Goal: Use online tool/utility: Utilize a website feature to perform a specific function

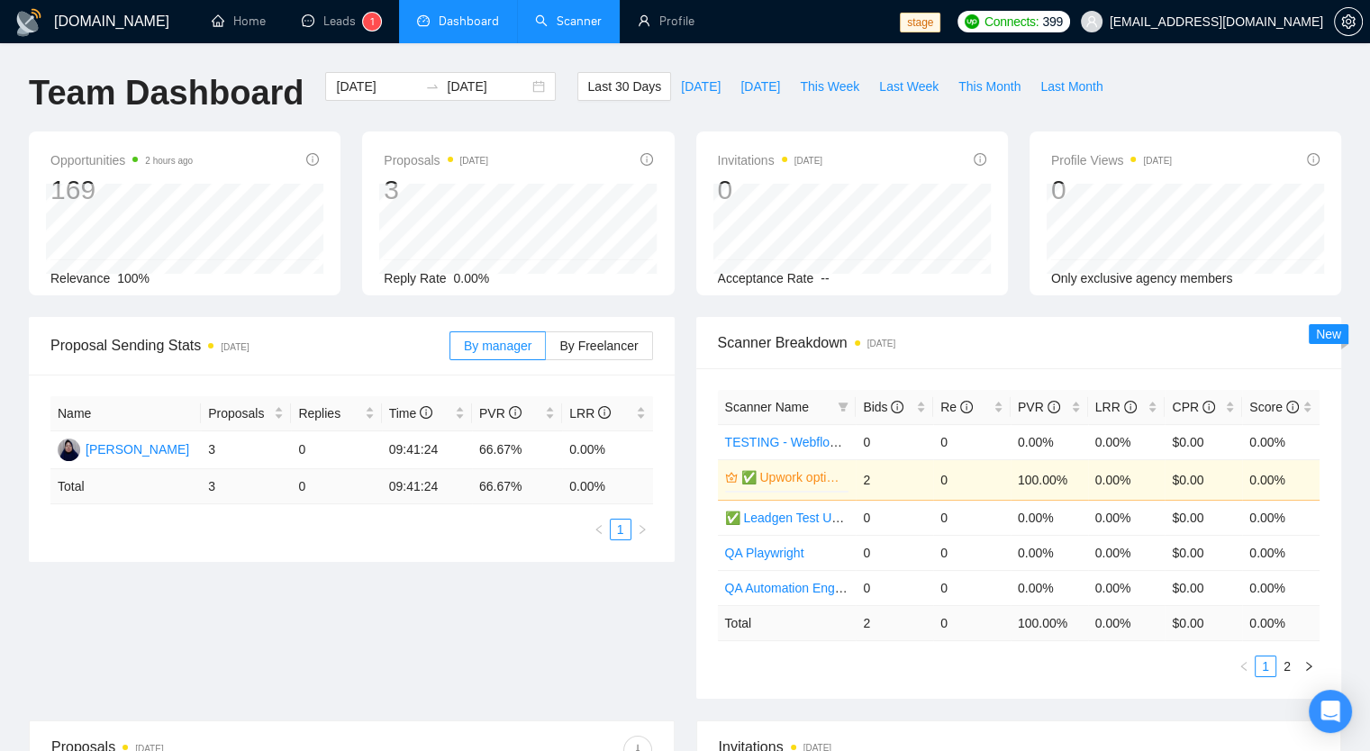
click at [547, 14] on link "Scanner" at bounding box center [568, 21] width 67 height 15
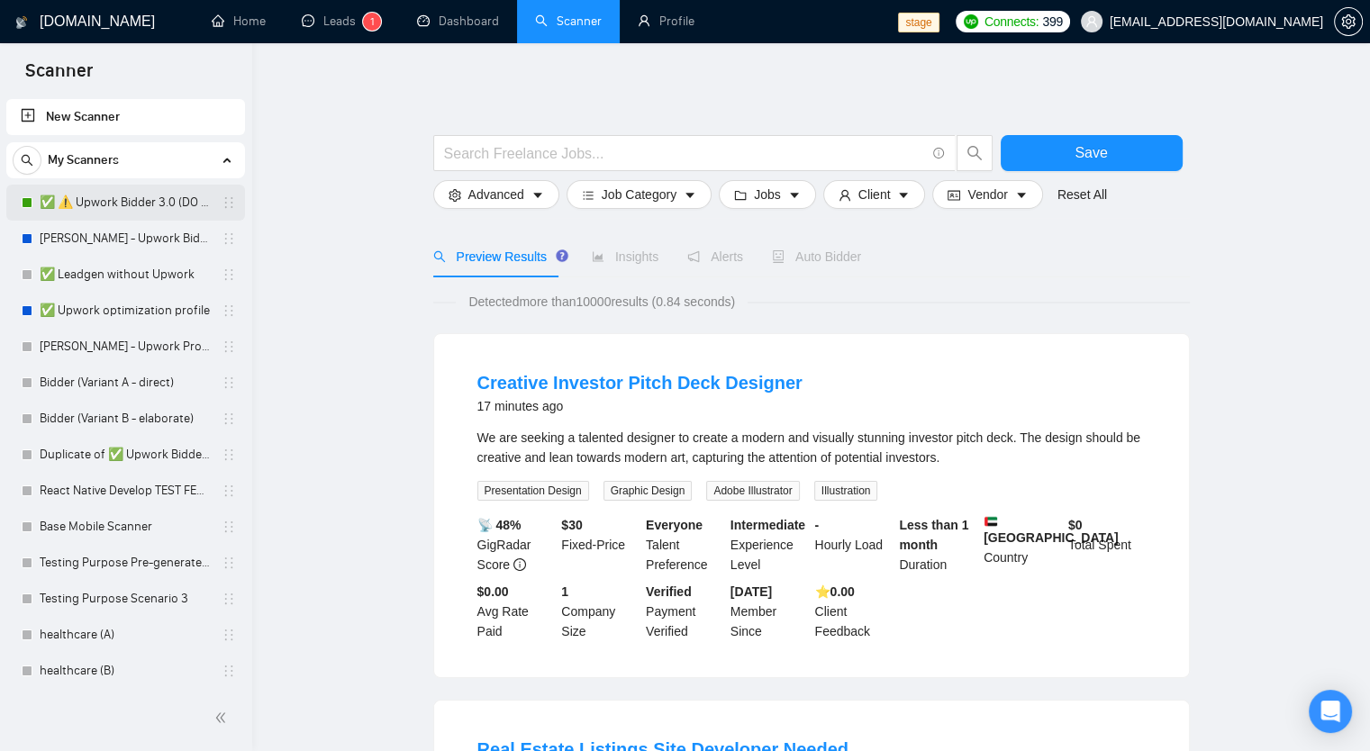
click at [124, 194] on link "✅ ⚠️ Upwork Bidder 3.0 (DO NOT TOUCH)" at bounding box center [125, 203] width 171 height 36
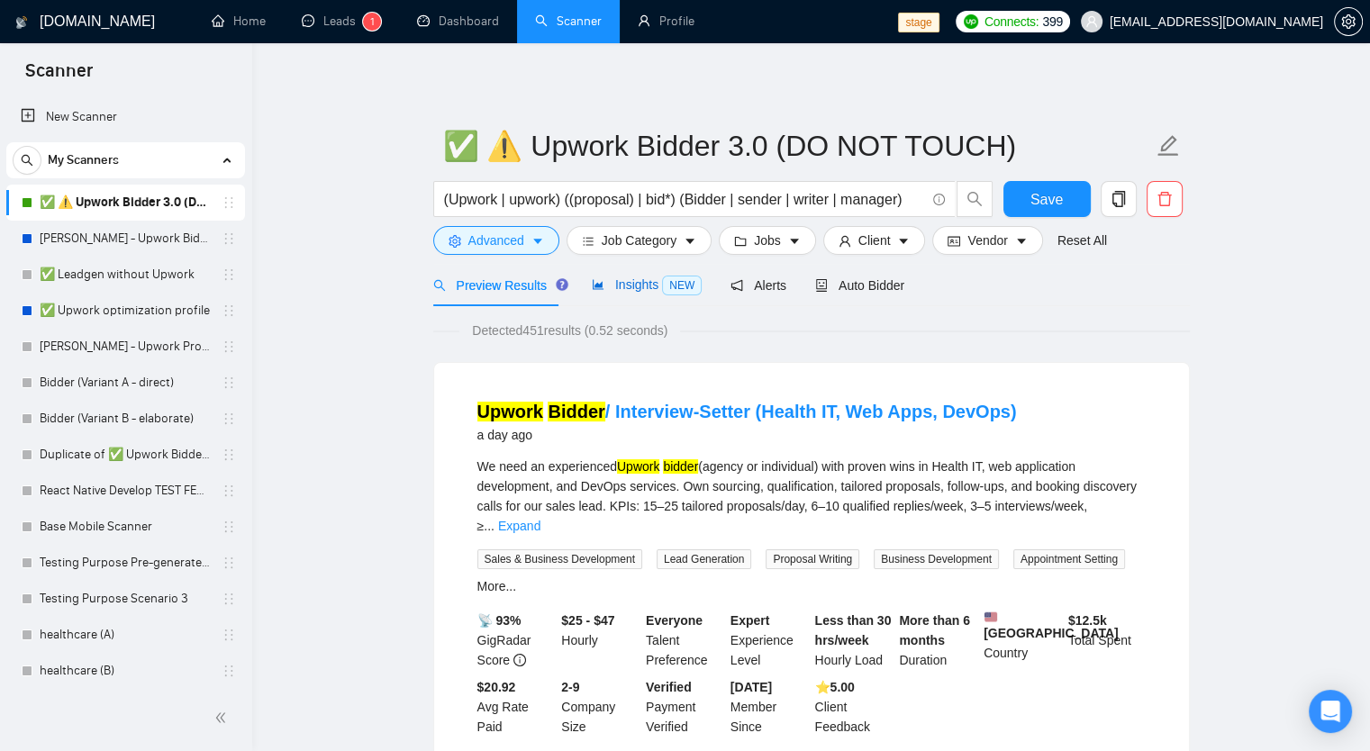
click at [643, 281] on span "Insights NEW" at bounding box center [647, 284] width 110 height 14
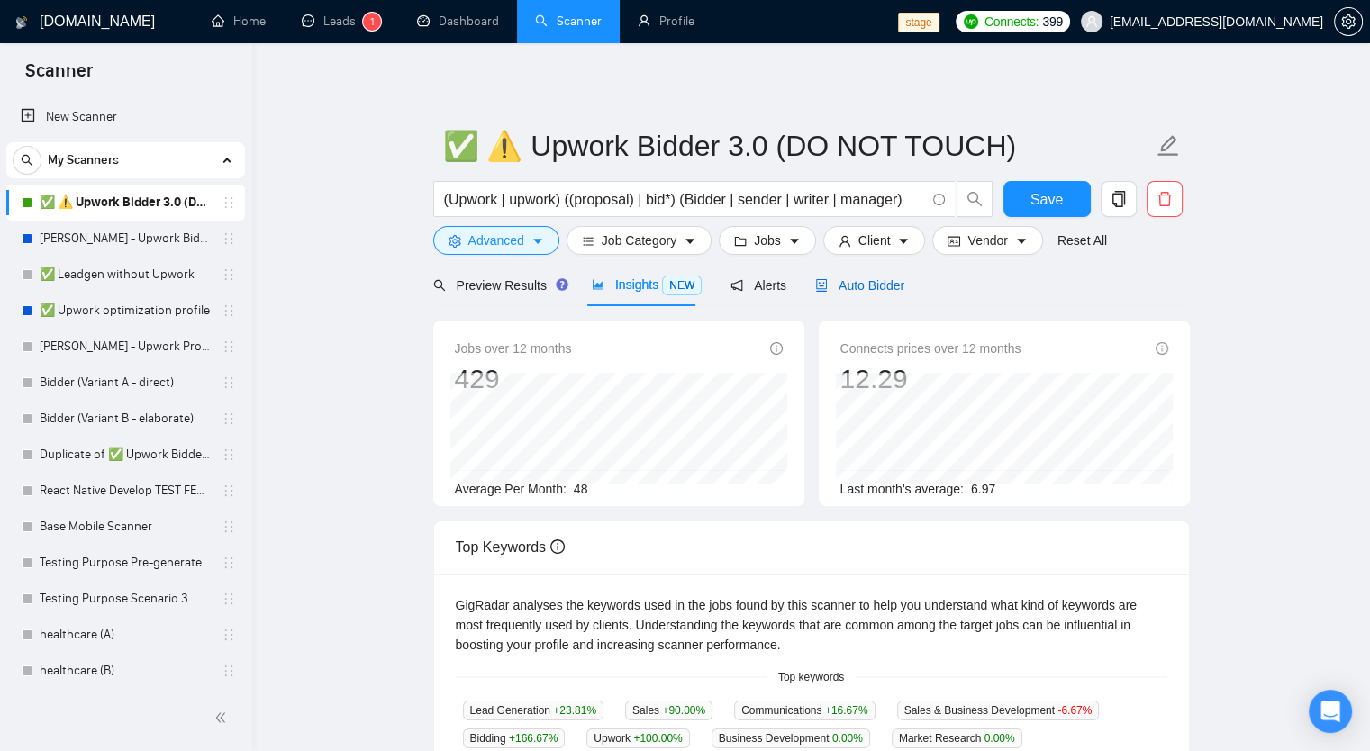
click at [884, 292] on span "Auto Bidder" at bounding box center [859, 285] width 89 height 14
